Goal: Task Accomplishment & Management: Use online tool/utility

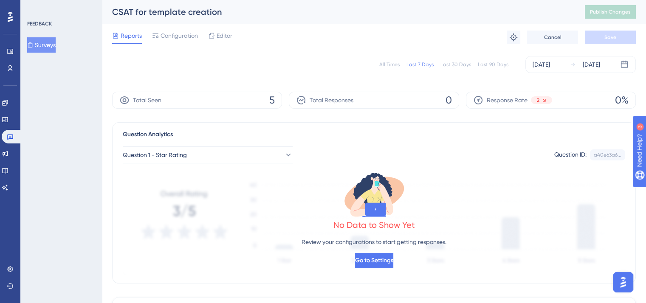
click at [391, 64] on div "All Times" at bounding box center [389, 64] width 20 height 7
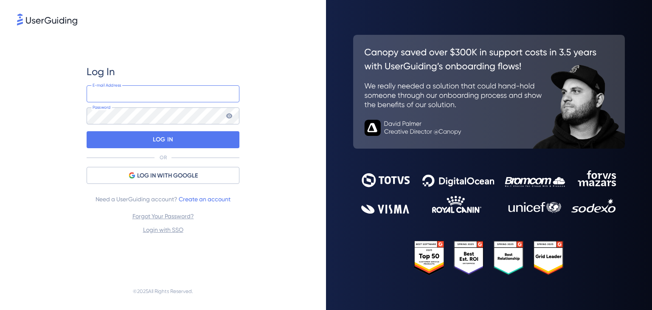
click at [127, 97] on input "email" at bounding box center [163, 93] width 153 height 17
paste input "[EMAIL_ADDRESS][DOMAIN_NAME]"
type input "[EMAIL_ADDRESS][DOMAIN_NAME]"
click at [45, 153] on div "Log In [EMAIL_ADDRESS][DOMAIN_NAME] E-mail Address Password LOG IN OR LOG IN WI…" at bounding box center [163, 149] width 292 height 245
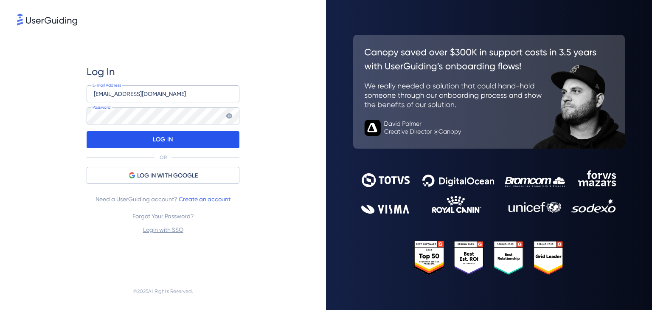
click at [121, 143] on div "LOG IN" at bounding box center [163, 139] width 153 height 17
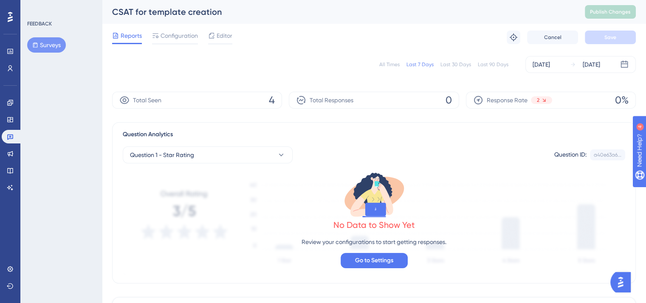
click at [389, 62] on div "All Times" at bounding box center [389, 64] width 20 height 7
